Goal: Transaction & Acquisition: Purchase product/service

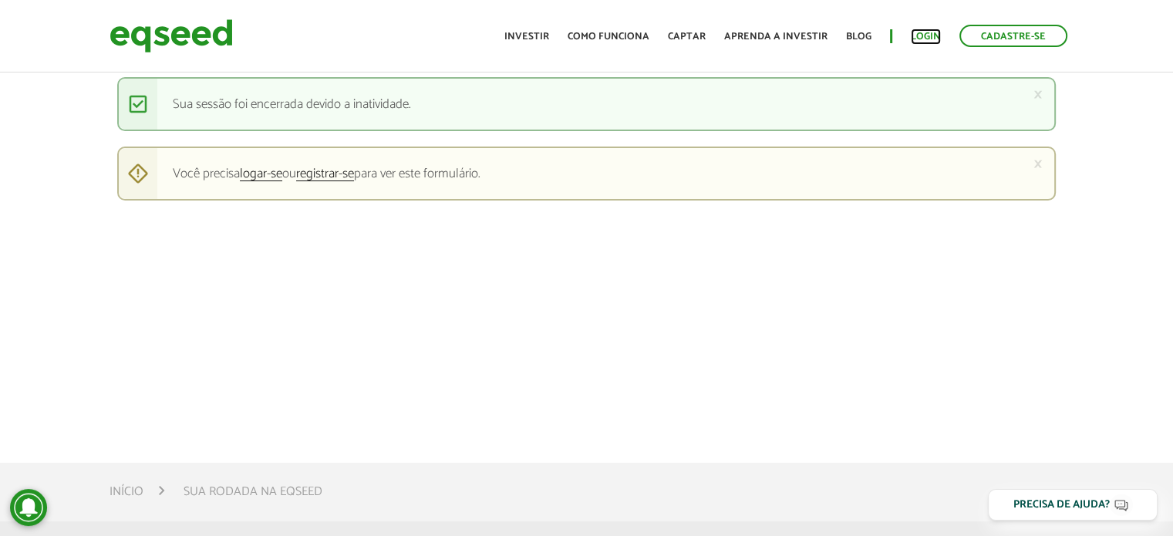
click at [920, 32] on link "Login" at bounding box center [926, 37] width 30 height 10
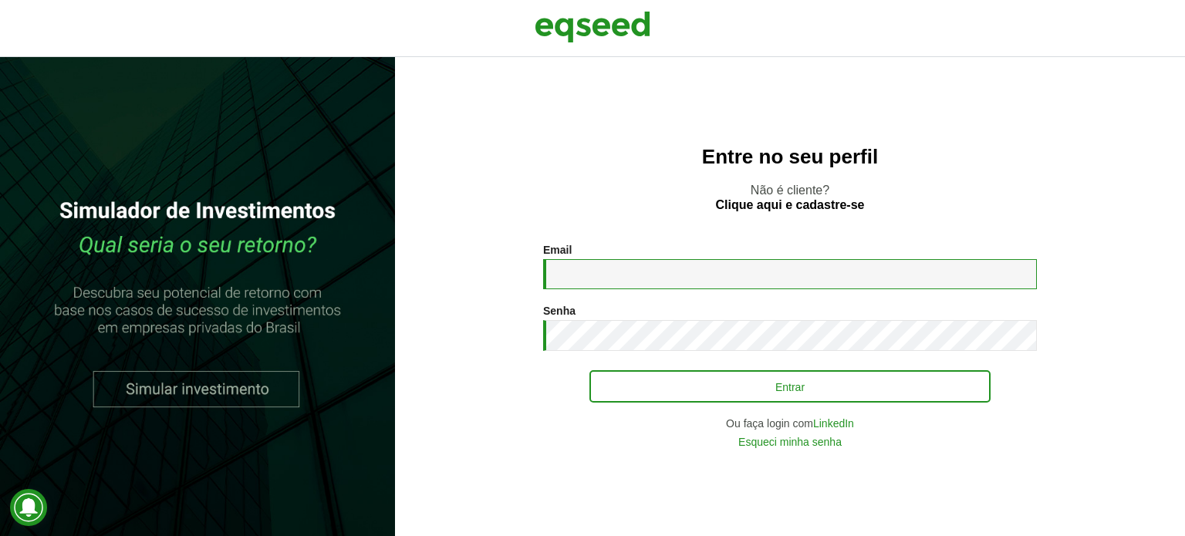
type input "**********"
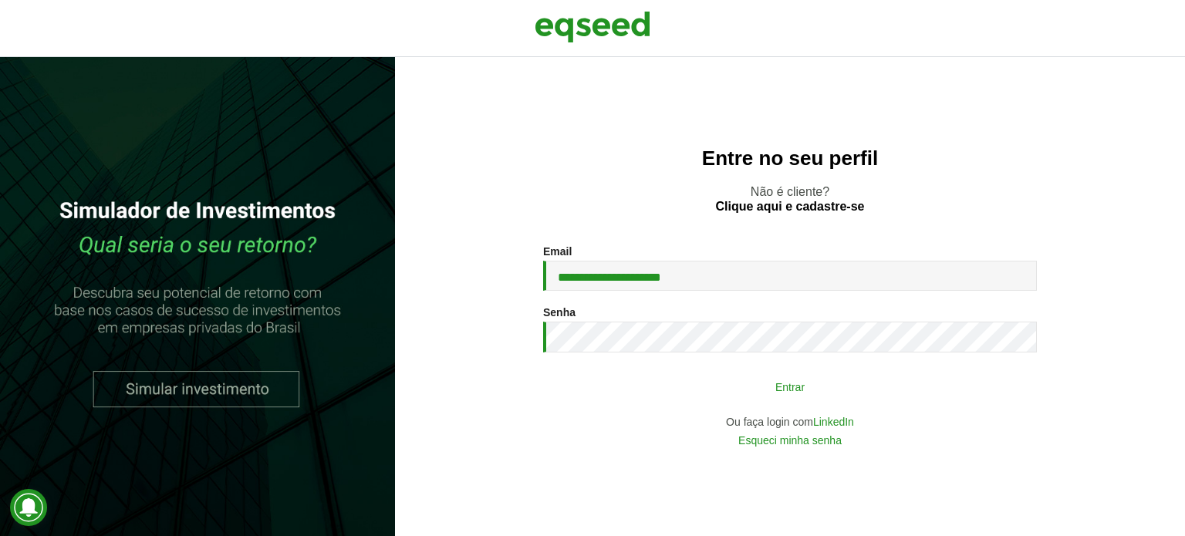
click at [806, 388] on button "Entrar" at bounding box center [789, 386] width 401 height 29
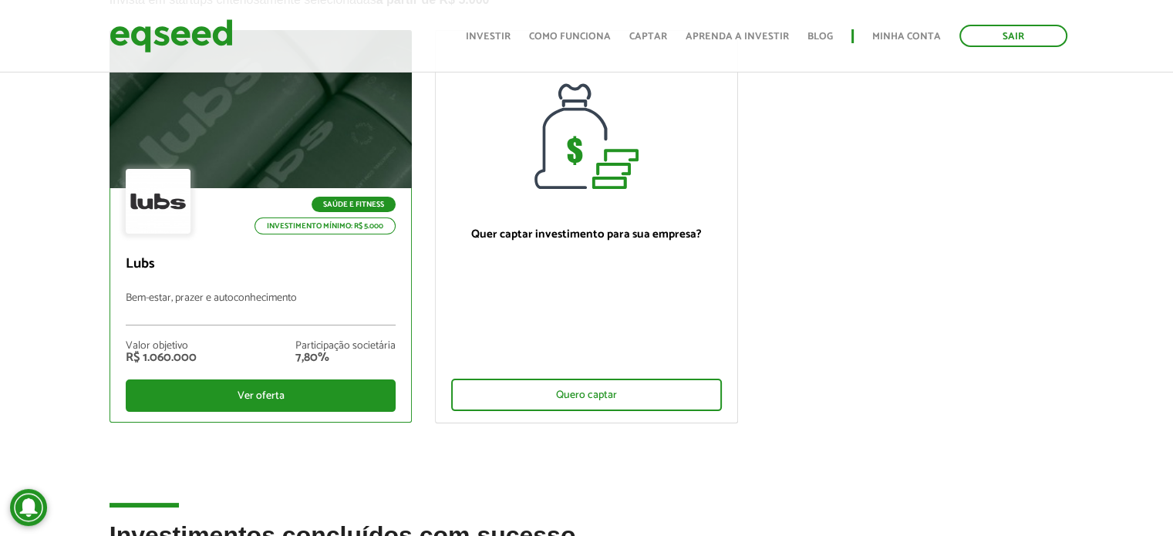
scroll to position [77, 0]
